Goal: Task Accomplishment & Management: Use online tool/utility

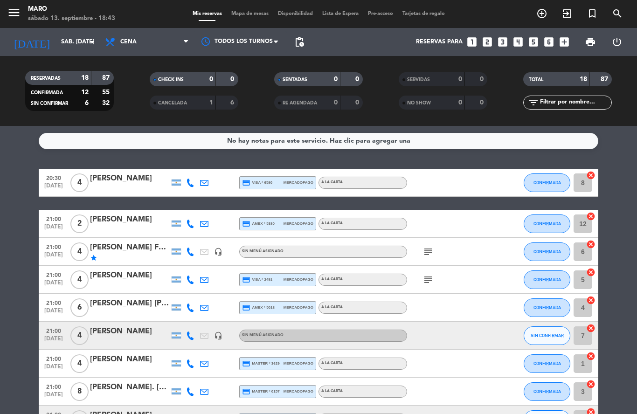
click at [252, 11] on span "Mapa de mesas" at bounding box center [250, 13] width 47 height 5
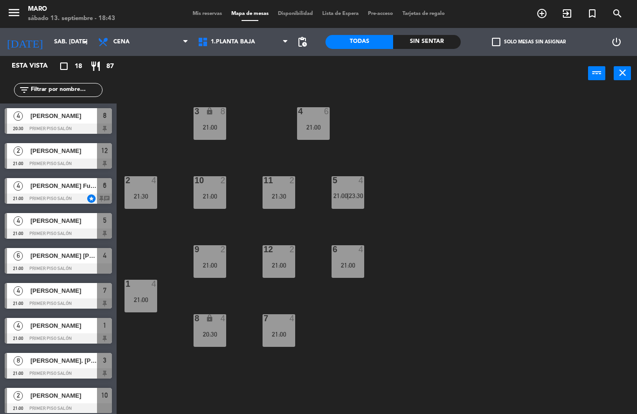
click at [144, 184] on div at bounding box center [140, 180] width 15 height 8
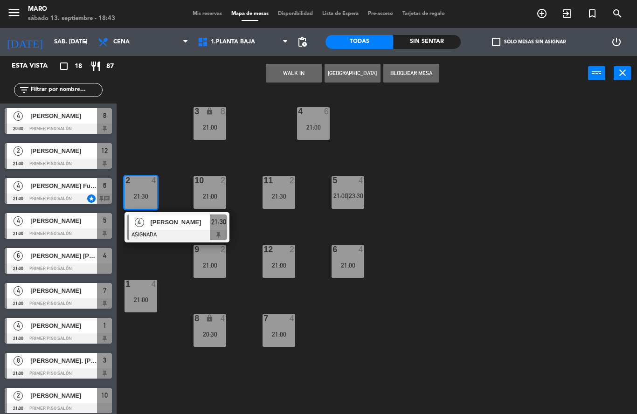
click at [437, 208] on div "3 lock 8 21:00 4 6 21:00 2 4 21:30 4 [PERSON_NAME] ASIGNADA 21:30 10 2 21:00 11…" at bounding box center [380, 252] width 514 height 323
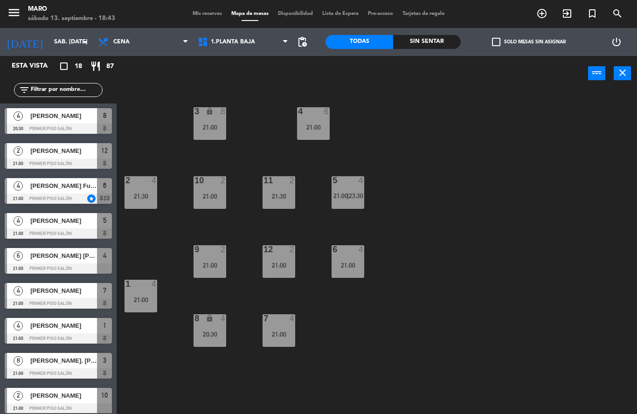
click at [216, 331] on div "20:30" at bounding box center [209, 334] width 33 height 7
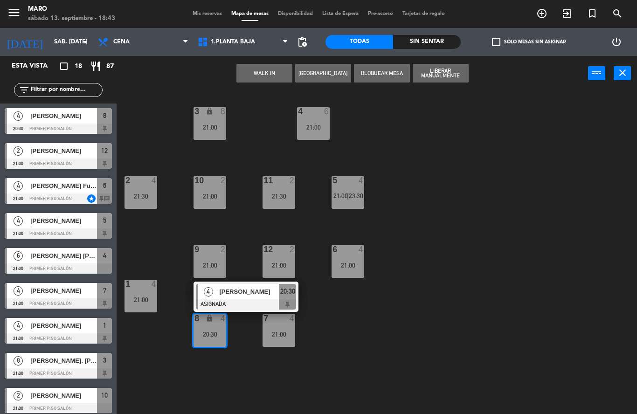
click at [391, 338] on div "3 lock 8 21:00 4 6 21:00 2 4 21:30 10 2 21:00 11 2 21:30 5 4 21:00 | 23:30 12 2…" at bounding box center [380, 252] width 514 height 323
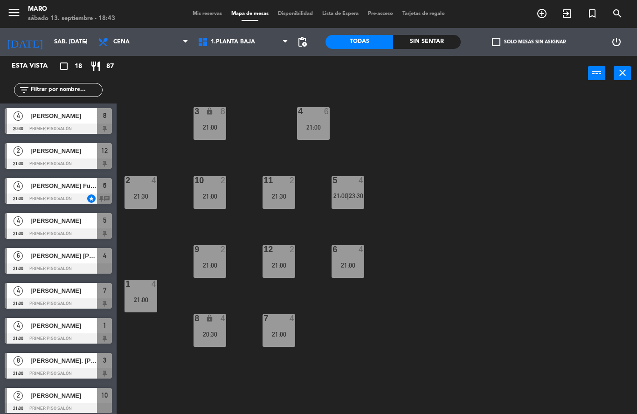
click at [275, 323] on div "7 4" at bounding box center [278, 318] width 33 height 9
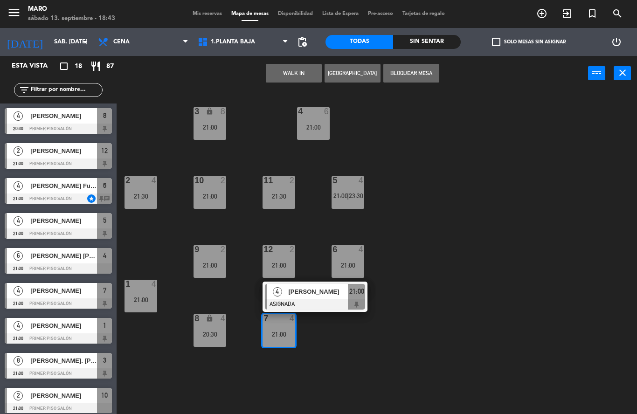
click at [446, 321] on div "3 lock 8 21:00 4 6 21:00 2 4 21:30 10 2 21:00 11 2 21:30 5 4 21:00 | 23:30 12 2…" at bounding box center [380, 252] width 514 height 323
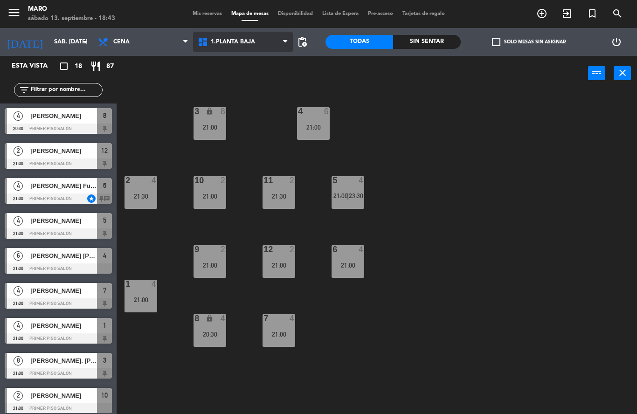
click at [246, 52] on span "1.Planta baja" at bounding box center [243, 42] width 100 height 21
click at [406, 237] on div "3 lock 8 21:00 4 6 21:00 2 4 21:30 10 2 21:00 11 2 21:30 5 4 21:00 | 23:30 12 2…" at bounding box center [380, 252] width 514 height 323
click at [366, 254] on div "3 lock 8 21:00 4 6 21:00 2 4 21:30 10 2 21:00 11 2 21:30 5 4 21:00 | 23:30 12 2…" at bounding box center [380, 252] width 514 height 323
click at [352, 253] on div at bounding box center [347, 249] width 15 height 8
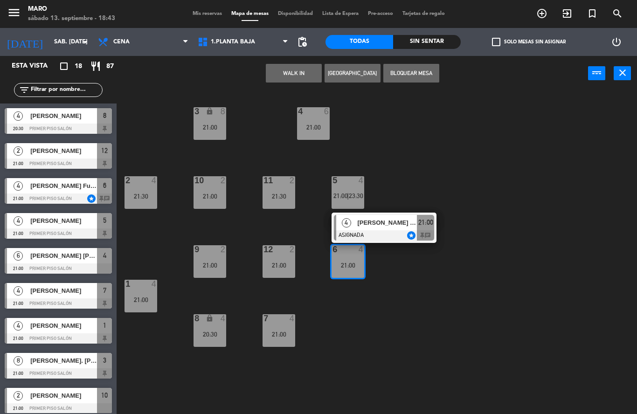
click at [399, 173] on div "3 lock 8 21:00 4 6 21:00 2 4 21:30 10 2 21:00 11 2 21:30 5 4 21:00 | 23:30 12 2…" at bounding box center [380, 252] width 514 height 323
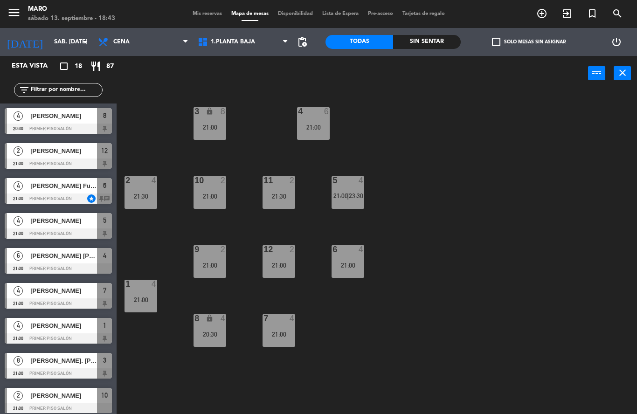
click at [342, 201] on div "5 4 21:00 | 23:30" at bounding box center [347, 192] width 33 height 33
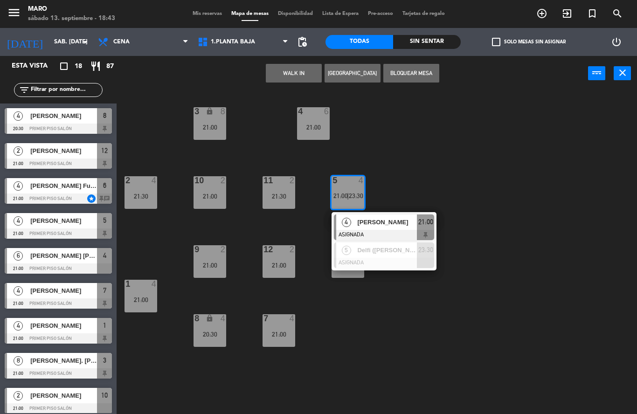
click at [398, 187] on div "3 lock 8 21:00 4 6 21:00 2 4 21:30 10 2 21:00 11 2 21:30 5 4 21:00 | 23:30 4 [P…" at bounding box center [380, 252] width 514 height 323
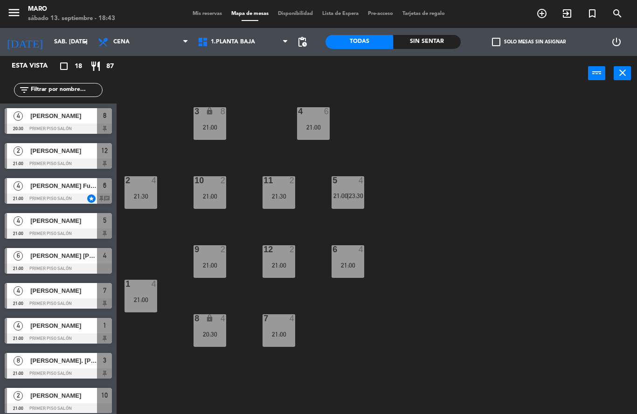
click at [226, 326] on div "8 lock 4 20:30" at bounding box center [209, 330] width 33 height 33
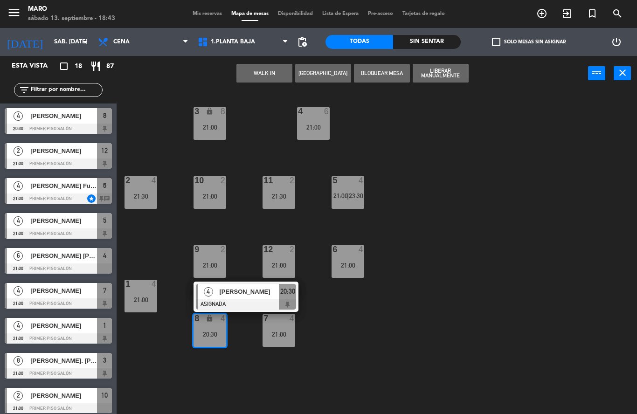
click at [269, 336] on div "21:00" at bounding box center [278, 334] width 33 height 7
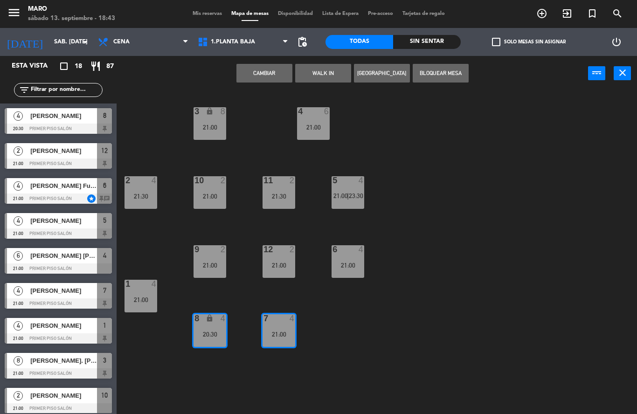
click at [408, 334] on div "3 lock 8 21:00 4 6 21:00 2 4 21:30 10 2 21:00 11 2 21:30 5 4 21:00 | 23:30 12 2…" at bounding box center [380, 252] width 514 height 323
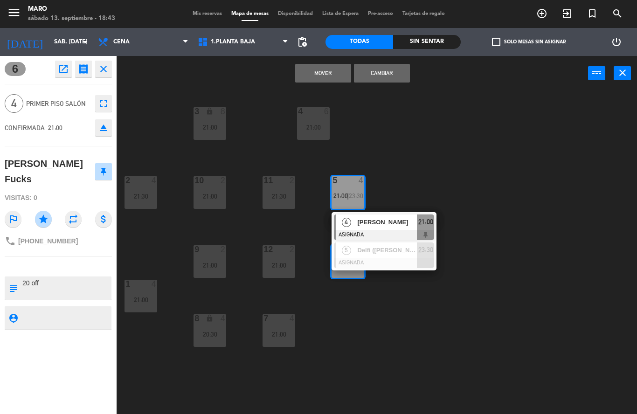
click at [387, 75] on button "Cambiar" at bounding box center [382, 73] width 56 height 19
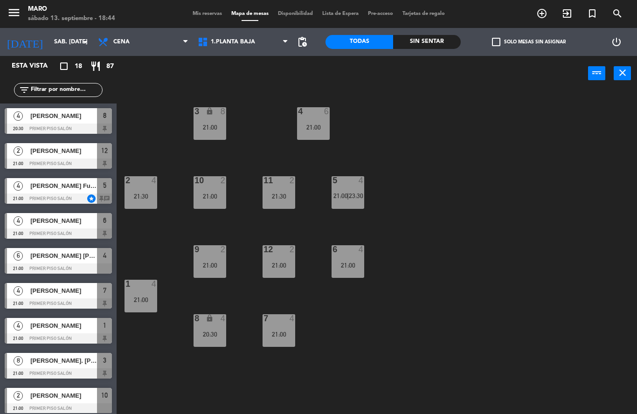
click at [356, 251] on div "4" at bounding box center [363, 249] width 15 height 8
click at [511, 206] on div "3 lock 8 21:00 4 6 21:00 2 4 21:30 10 2 21:00 11 2 21:30 5 4 21:00 | 23:30 12 2…" at bounding box center [380, 252] width 514 height 323
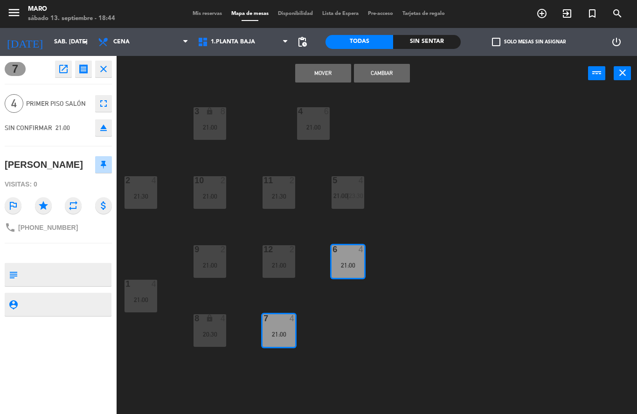
click at [439, 295] on div "3 lock 8 21:00 4 6 21:00 2 4 21:30 10 2 21:00 11 2 21:30 5 4 21:00 | 23:30 12 2…" at bounding box center [380, 252] width 514 height 323
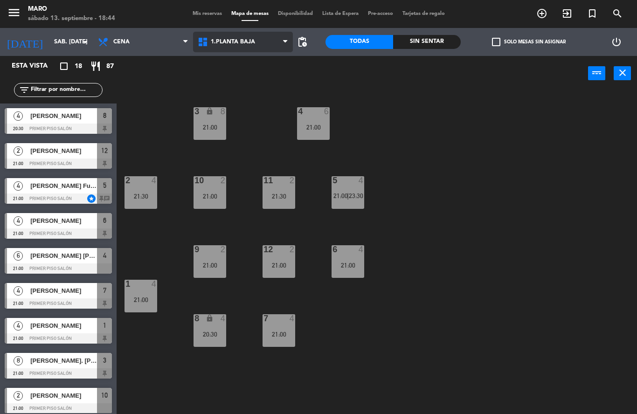
click at [259, 40] on span "1.Planta baja" at bounding box center [243, 42] width 100 height 21
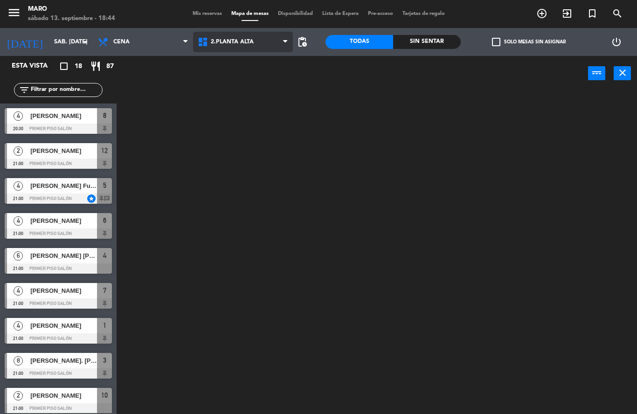
click at [257, 84] on ng-component "menu Maro sábado 13. septiembre - 18:44 Mis reservas Mapa de mesas Disponibilid…" at bounding box center [318, 207] width 637 height 414
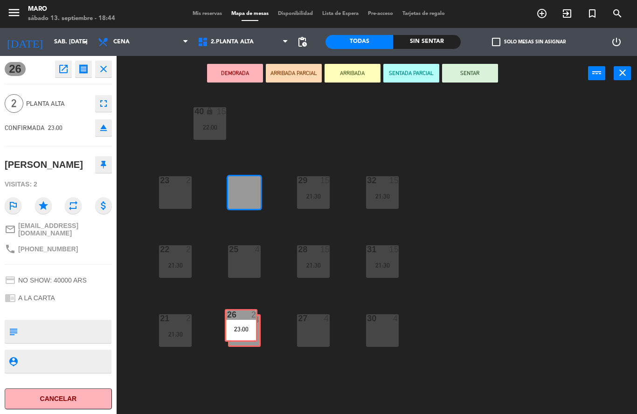
drag, startPoint x: 243, startPoint y: 191, endPoint x: 241, endPoint y: 324, distance: 133.3
click at [241, 324] on div "40 lock 15 22:00 23 2 26 2 23:00 26 2 23:00 29 15 21:30 32 15 21:30 22 2 21:30 …" at bounding box center [380, 252] width 514 height 323
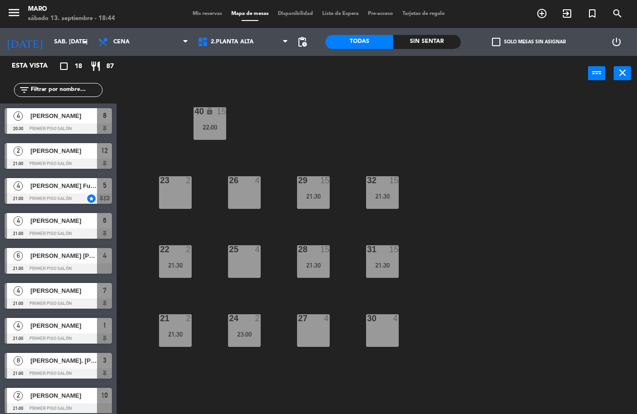
scroll to position [154, 0]
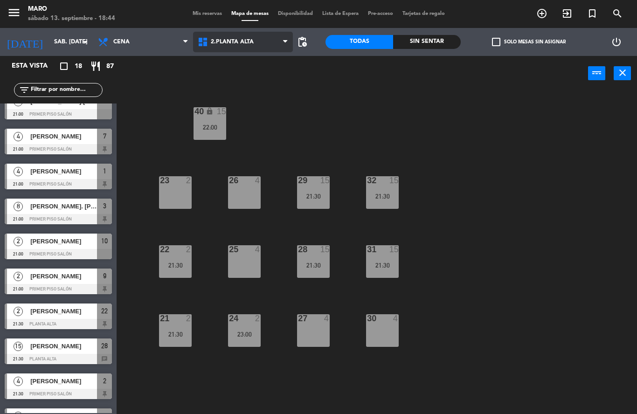
click at [286, 45] on icon at bounding box center [285, 41] width 4 height 7
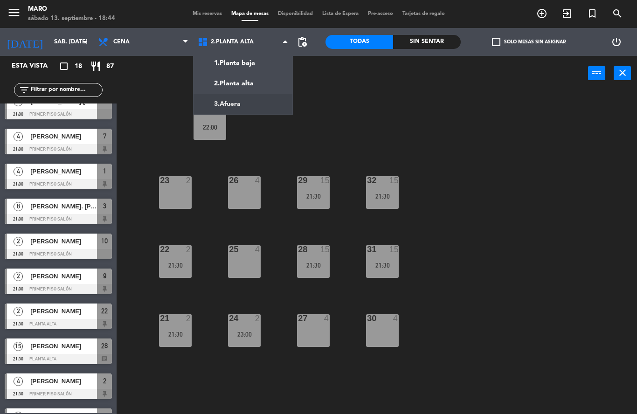
click at [368, 122] on div "40 lock 15 22:00 23 2 26 4 29 15 21:30 32 15 21:30 22 2 21:30 25 4 28 15 21:30 …" at bounding box center [380, 252] width 514 height 323
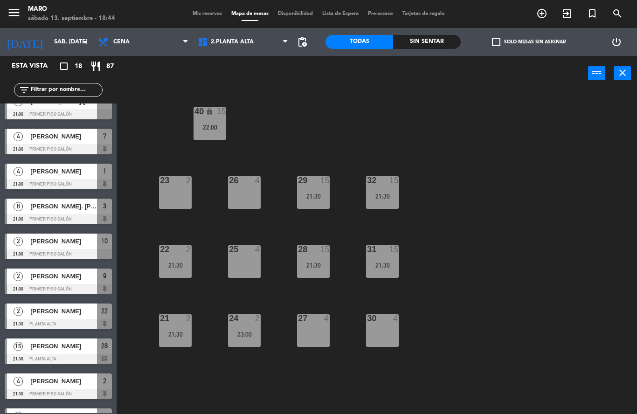
click at [250, 322] on div "24 2" at bounding box center [244, 318] width 33 height 9
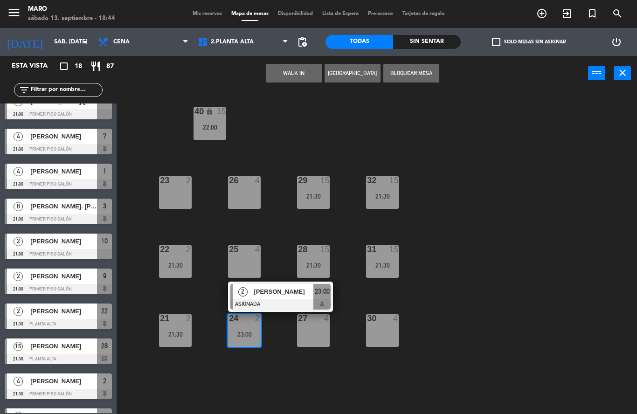
click at [183, 336] on div "21:30" at bounding box center [175, 334] width 33 height 7
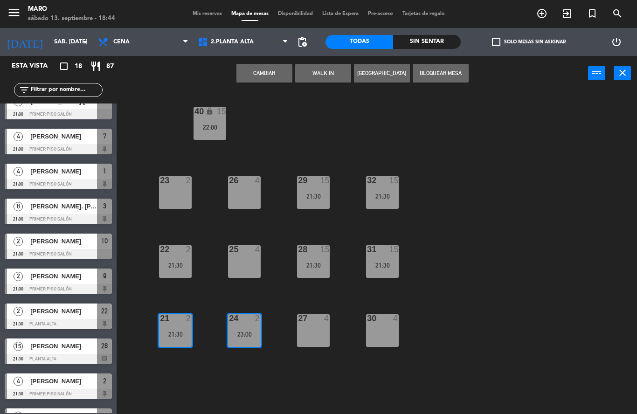
click at [206, 305] on div "40 lock 15 22:00 23 2 26 4 29 15 21:30 32 15 21:30 22 2 21:30 25 4 28 15 21:30 …" at bounding box center [380, 252] width 514 height 323
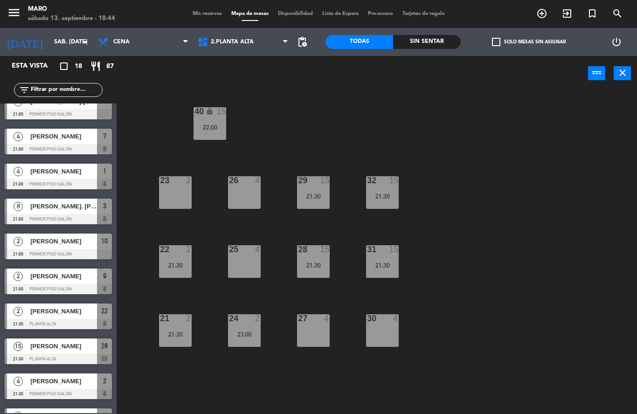
click at [182, 321] on div at bounding box center [174, 318] width 15 height 8
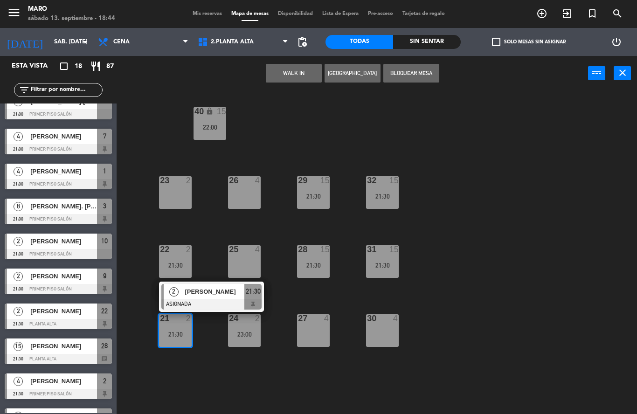
click at [214, 239] on div "40 lock 15 22:00 23 2 26 4 29 15 21:30 32 15 21:30 22 2 21:30 25 4 28 15 21:30 …" at bounding box center [380, 252] width 514 height 323
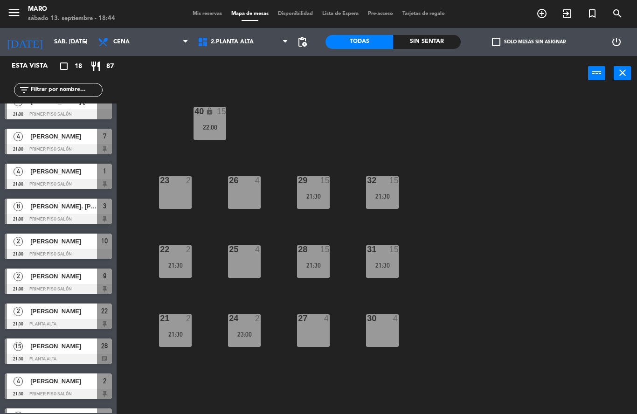
click at [170, 331] on div "21:30" at bounding box center [175, 334] width 33 height 7
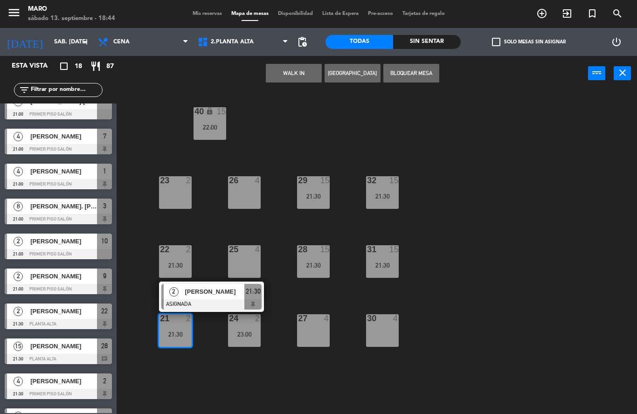
click at [207, 239] on div "40 lock 15 22:00 23 2 26 4 29 15 21:30 32 15 21:30 22 2 21:30 25 4 28 15 21:30 …" at bounding box center [380, 252] width 514 height 323
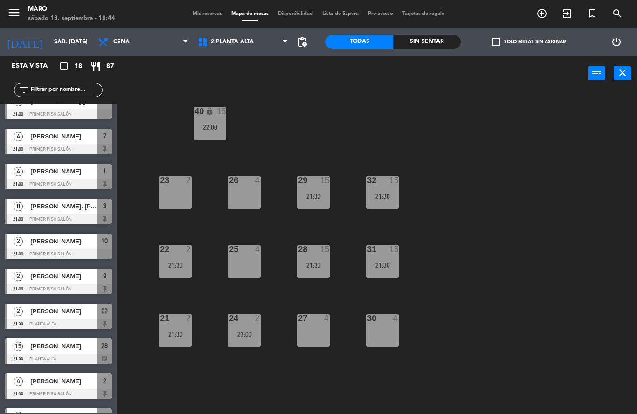
click at [177, 254] on div "22 2" at bounding box center [175, 249] width 33 height 9
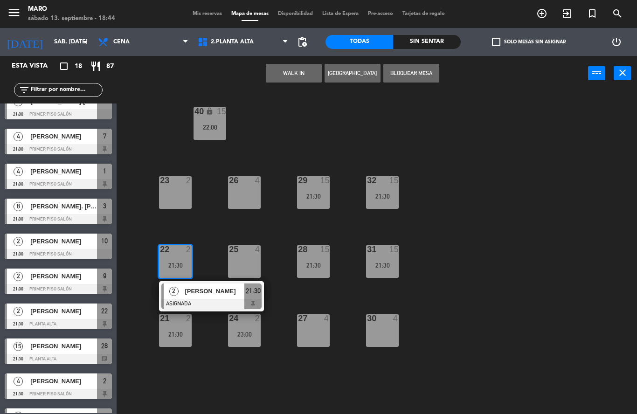
click at [209, 220] on div "40 lock 15 22:00 23 2 26 4 29 15 21:30 32 15 21:30 22 2 21:30 2 [PERSON_NAME] A…" at bounding box center [380, 252] width 514 height 323
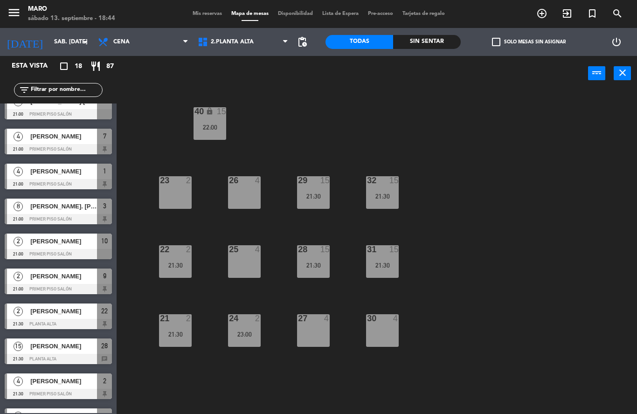
click at [169, 184] on div at bounding box center [174, 180] width 15 height 8
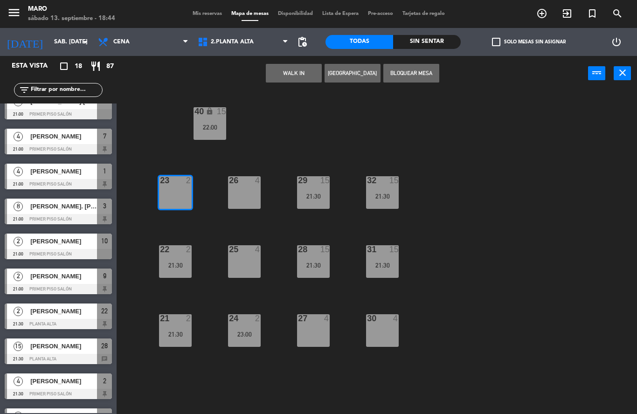
click at [304, 122] on div "40 lock 15 22:00 23 2 26 4 29 15 21:30 32 15 21:30 22 2 21:30 25 4 28 15 21:30 …" at bounding box center [380, 252] width 514 height 323
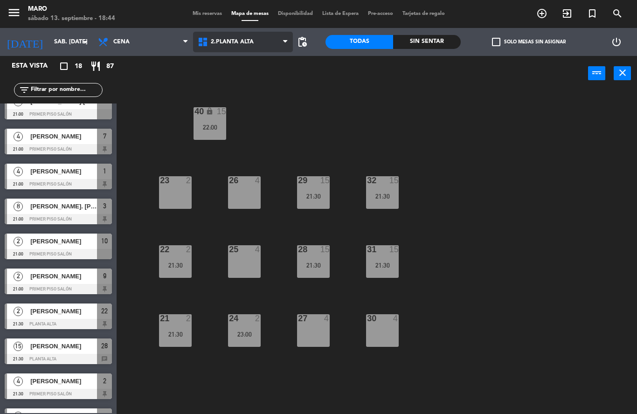
click at [254, 40] on span "2.Planta alta" at bounding box center [243, 42] width 100 height 21
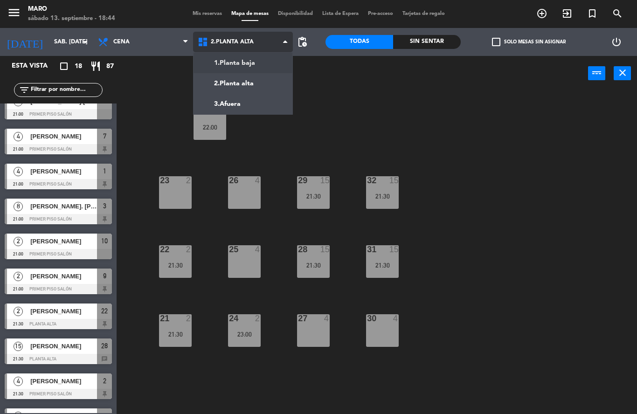
click at [238, 65] on ng-component "menu Maro sábado 13. septiembre - 18:44 Mis reservas Mapa de mesas Disponibilid…" at bounding box center [318, 207] width 637 height 414
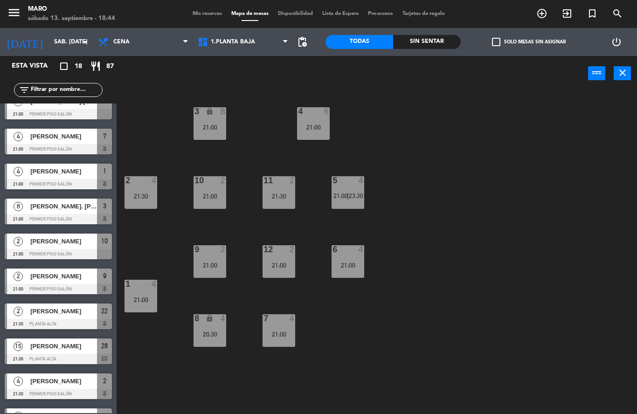
click at [145, 303] on div "21:00" at bounding box center [140, 299] width 33 height 7
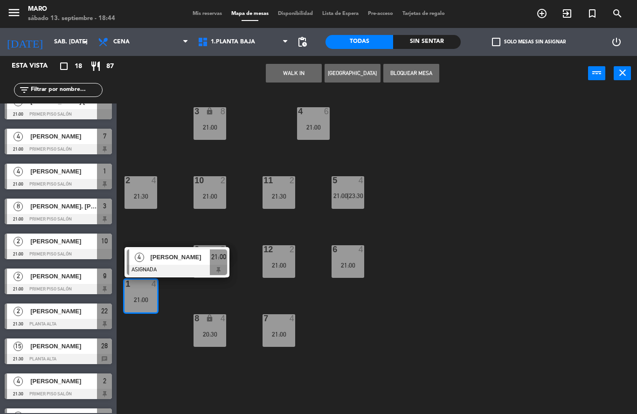
click at [346, 286] on div "3 lock 8 21:00 4 6 21:00 2 4 21:30 10 2 21:00 11 2 21:30 5 4 21:00 | 23:30 12 2…" at bounding box center [380, 252] width 514 height 323
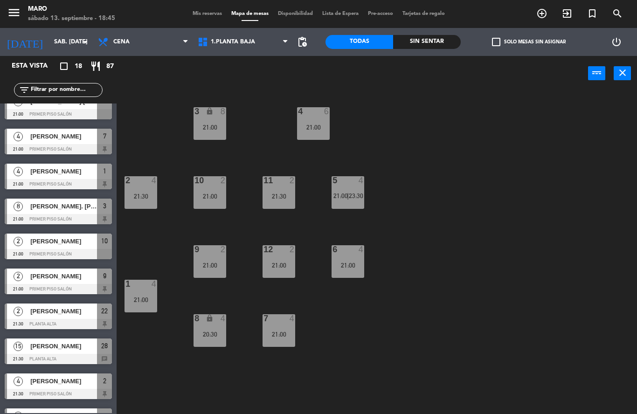
click at [146, 194] on div "21:30" at bounding box center [140, 196] width 33 height 7
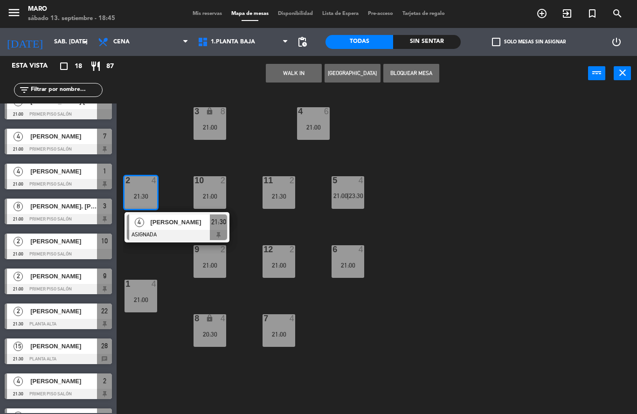
click at [436, 214] on div "3 lock 8 21:00 4 6 21:00 2 4 21:30 4 [PERSON_NAME] ASIGNADA 21:30 10 2 21:00 11…" at bounding box center [380, 252] width 514 height 323
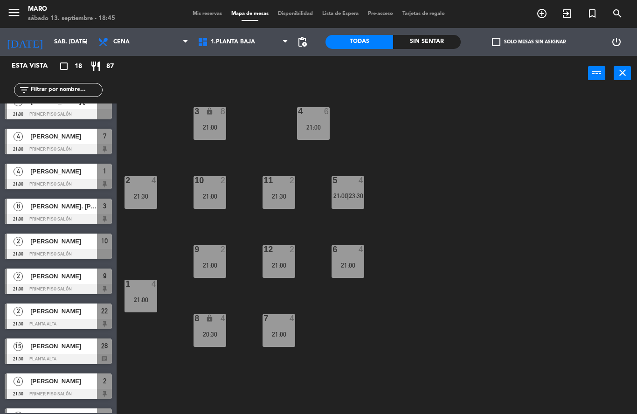
click at [216, 326] on div "8 lock 4 20:30" at bounding box center [209, 330] width 33 height 33
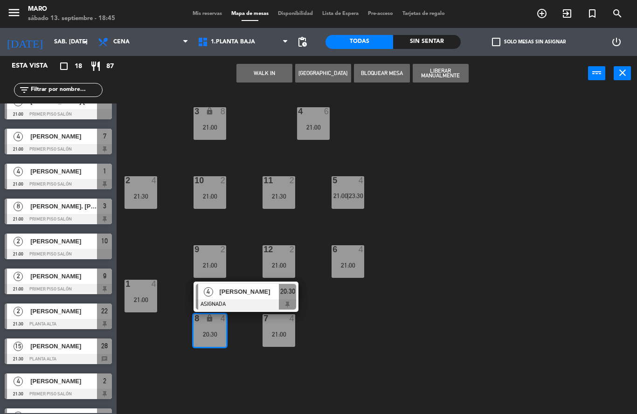
click at [416, 304] on div "3 lock 8 21:00 4 6 21:00 2 4 21:30 10 2 21:00 11 2 21:30 5 4 21:00 | 23:30 12 2…" at bounding box center [380, 252] width 514 height 323
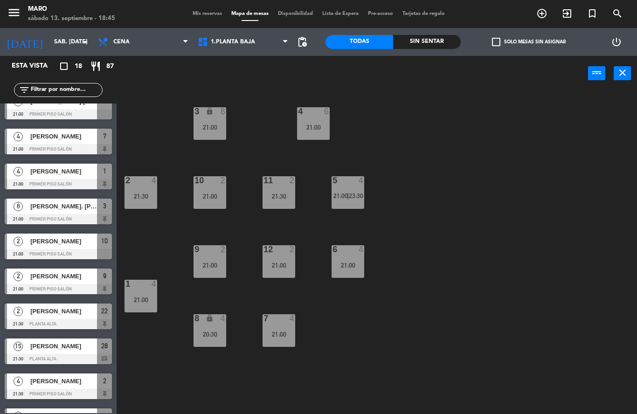
click at [277, 326] on div "7 4 21:00" at bounding box center [278, 330] width 33 height 33
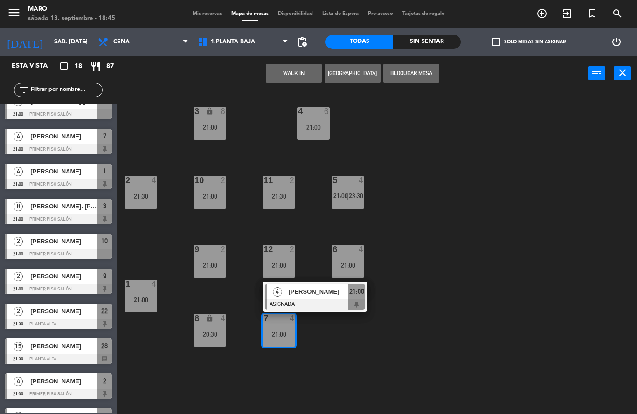
click at [384, 319] on div "3 lock 8 21:00 4 6 21:00 2 4 21:30 10 2 21:00 11 2 21:30 5 4 21:00 | 23:30 12 2…" at bounding box center [380, 252] width 514 height 323
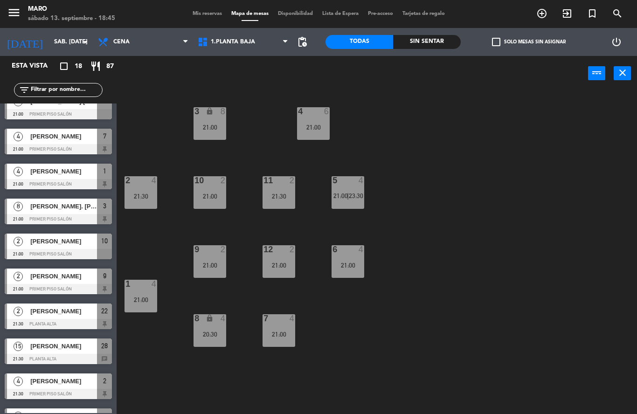
click at [351, 189] on div "5 4 21:00 | 23:30" at bounding box center [347, 192] width 33 height 33
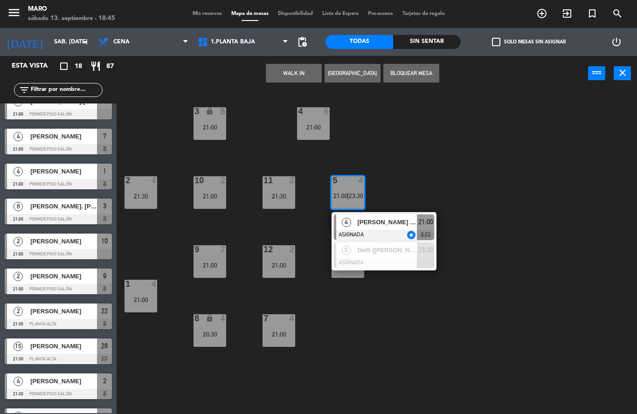
click at [466, 259] on div "3 lock 8 21:00 4 6 21:00 2 4 21:30 10 2 21:00 11 2 21:30 5 4 21:00 | 23:30 4 [P…" at bounding box center [380, 252] width 514 height 323
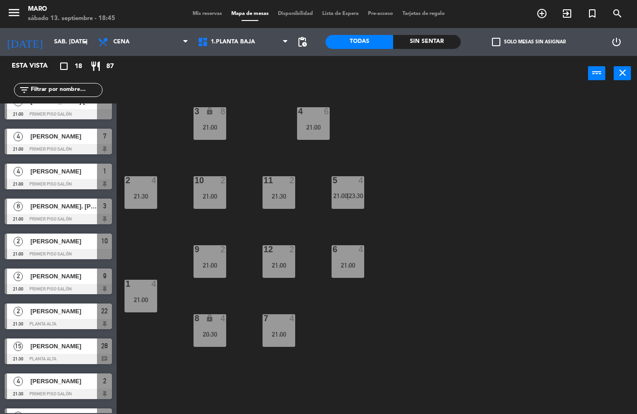
click at [365, 259] on div "3 lock 8 21:00 4 6 21:00 2 4 21:30 10 2 21:00 11 2 21:30 5 4 21:00 | 23:30 12 2…" at bounding box center [380, 252] width 514 height 323
click at [353, 259] on div "6 4 21:00" at bounding box center [347, 261] width 33 height 33
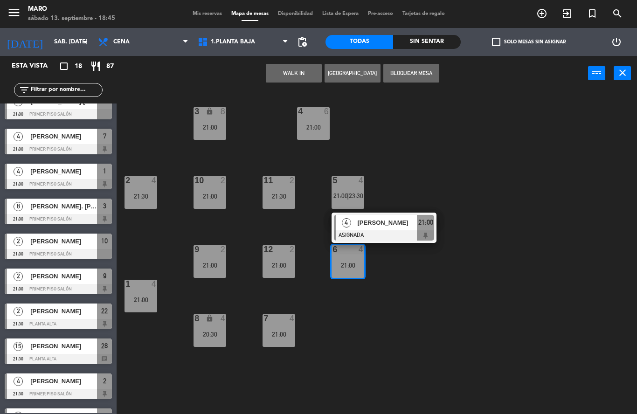
click at [437, 297] on div "3 lock 8 21:00 4 6 21:00 2 4 21:30 10 2 21:00 11 2 21:30 5 4 21:00 | 23:30 12 2…" at bounding box center [380, 252] width 514 height 323
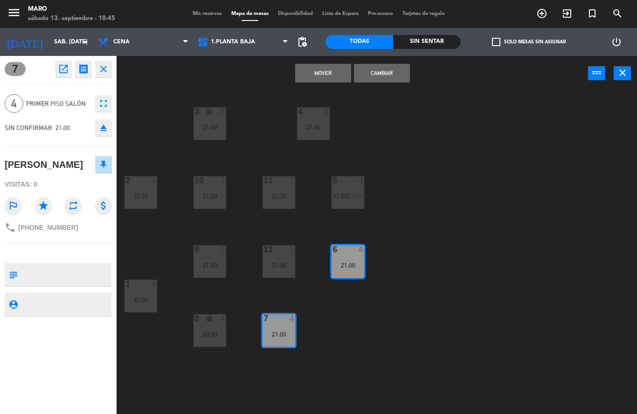
click at [396, 77] on button "Cambiar" at bounding box center [382, 73] width 56 height 19
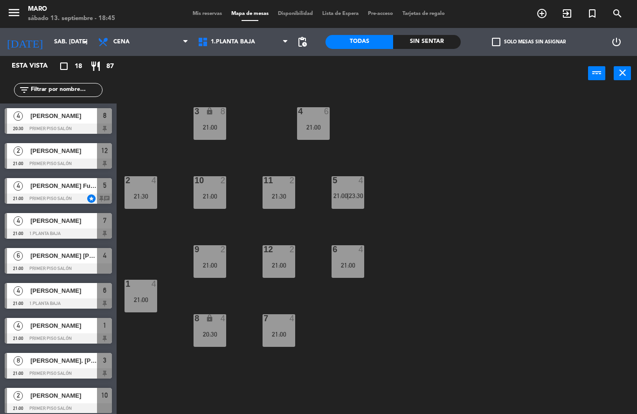
click at [450, 268] on div "3 lock 8 21:00 4 6 21:00 2 4 21:30 10 2 21:00 11 2 21:30 5 4 21:00 | 23:30 12 2…" at bounding box center [380, 252] width 514 height 323
click at [148, 186] on div "2 4 21:30" at bounding box center [140, 192] width 33 height 33
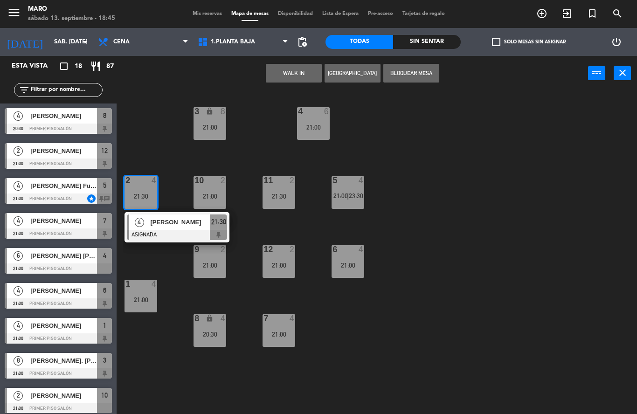
click at [146, 130] on div "3 lock 8 21:00 4 6 21:00 2 4 21:30 4 [PERSON_NAME] ASIGNADA 21:30 10 2 21:00 11…" at bounding box center [380, 252] width 514 height 323
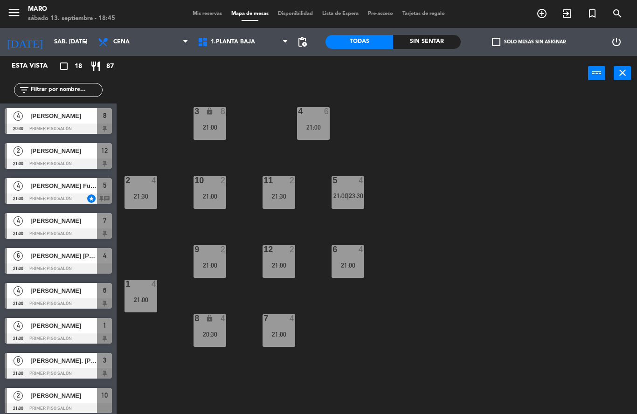
click at [136, 285] on div at bounding box center [140, 284] width 15 height 8
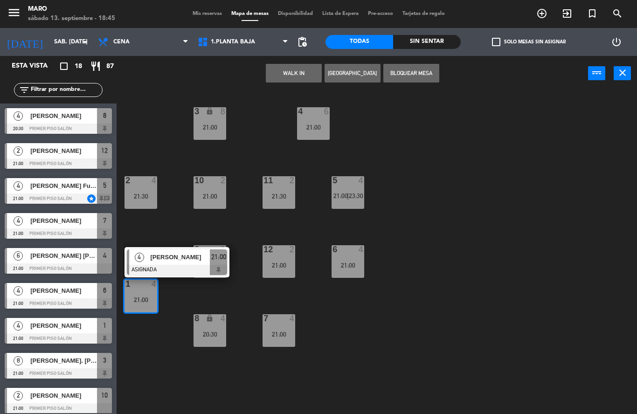
click at [180, 293] on div "3 lock 8 21:00 4 6 21:00 2 4 21:30 10 2 21:00 11 2 21:30 5 4 21:00 | 23:30 12 2…" at bounding box center [380, 252] width 514 height 323
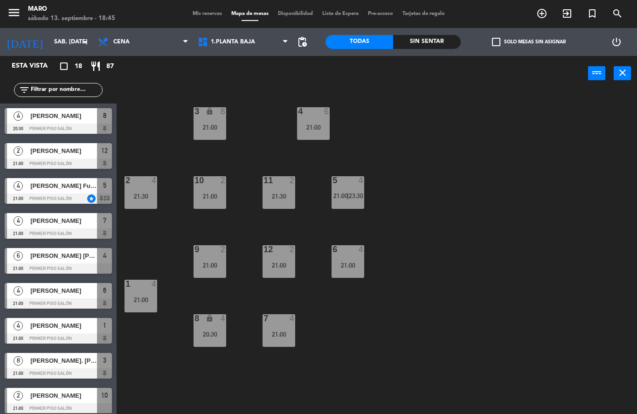
click at [205, 335] on div "20:30" at bounding box center [209, 334] width 33 height 7
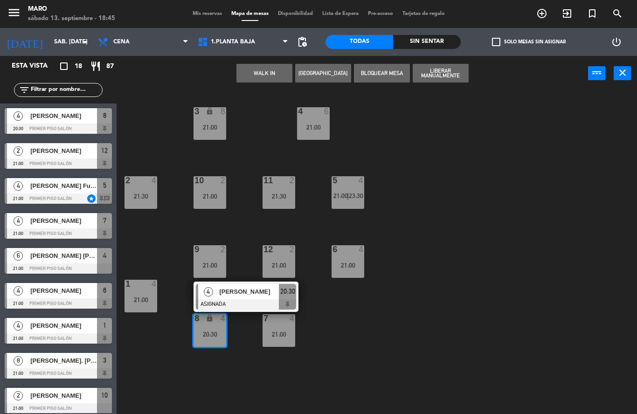
click at [357, 327] on div "3 lock 8 21:00 4 6 21:00 2 4 21:30 10 2 21:00 11 2 21:30 5 4 21:00 | 23:30 12 2…" at bounding box center [380, 252] width 514 height 323
